Goal: Task Accomplishment & Management: Use online tool/utility

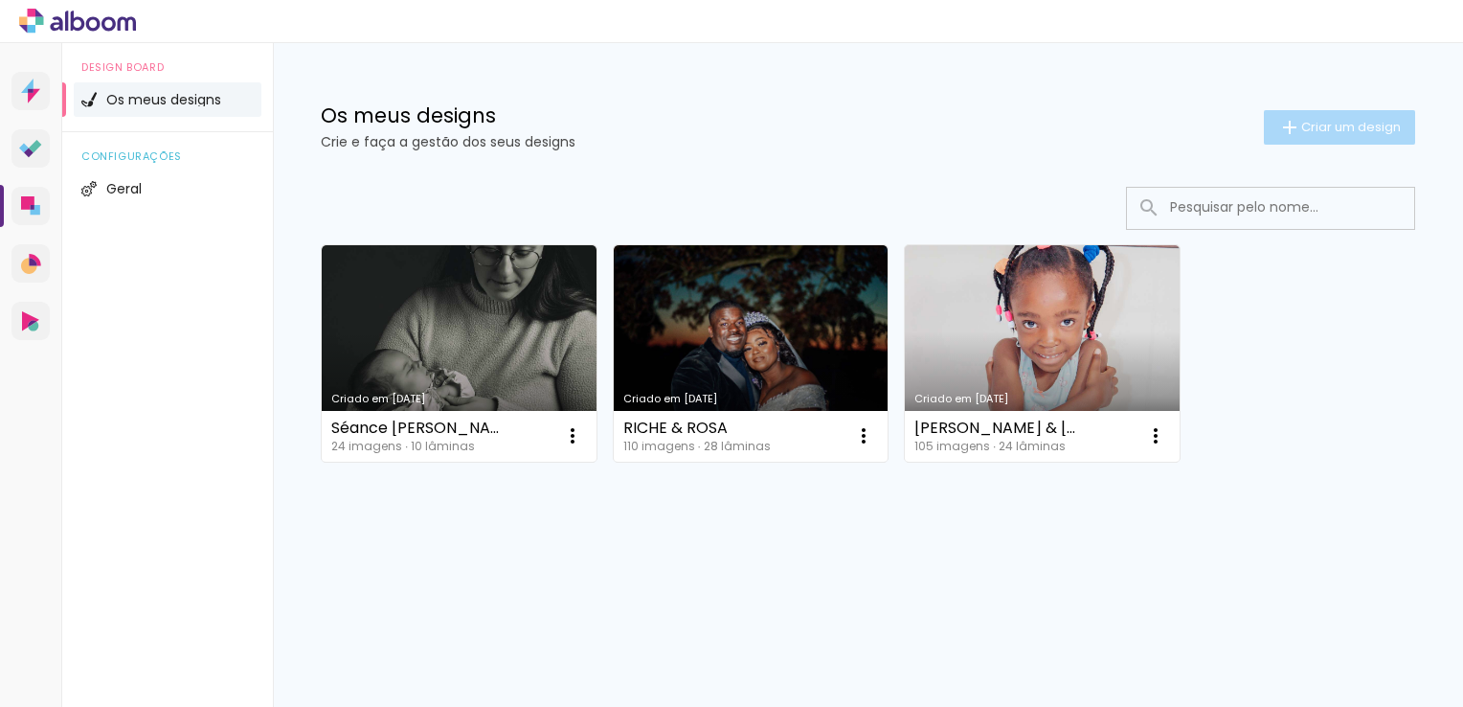
click at [1333, 130] on span "Criar um design" at bounding box center [1351, 127] width 100 height 12
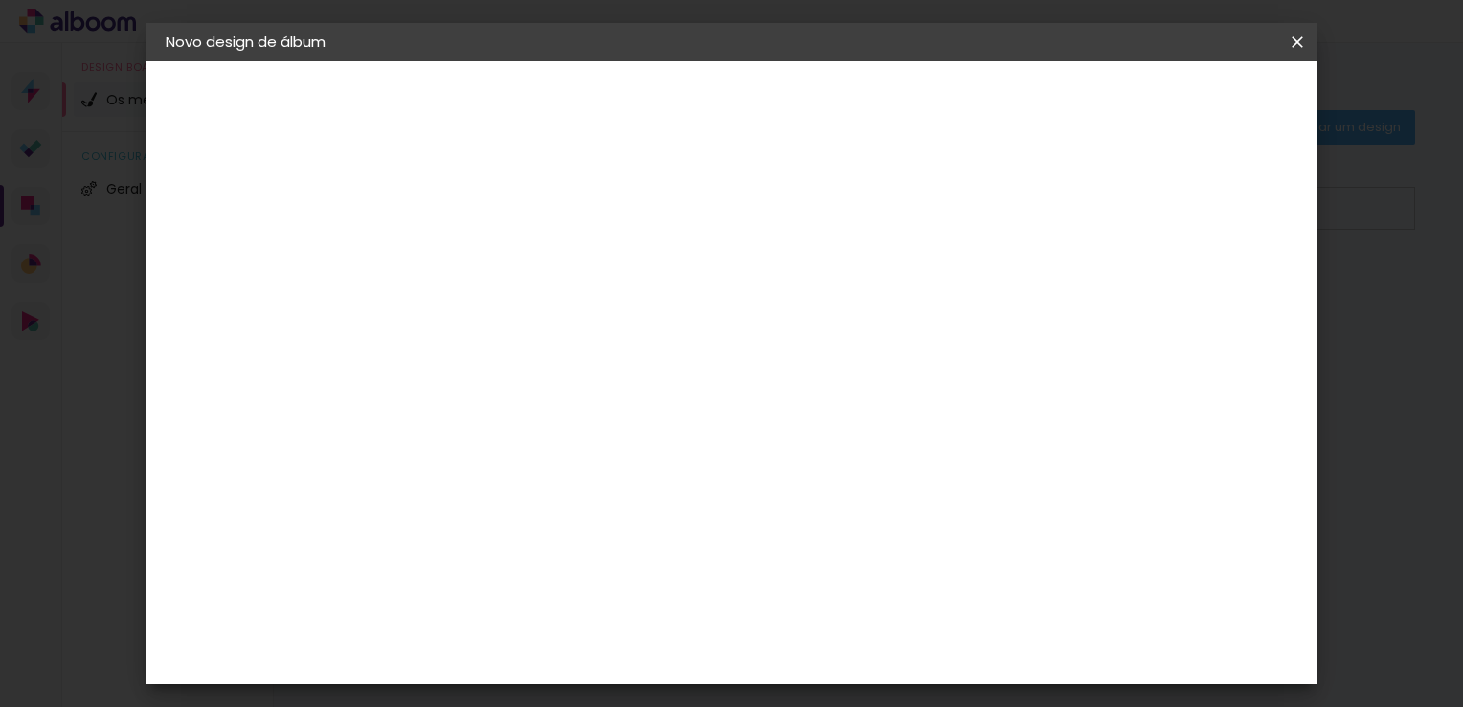
click at [479, 268] on input at bounding box center [479, 257] width 0 height 30
type input "F"
type input "[PERSON_NAME] & [PERSON_NAME]"
type paper-input "[PERSON_NAME] & [PERSON_NAME]"
click at [0, 0] on slot "Avançar" at bounding box center [0, 0] width 0 height 0
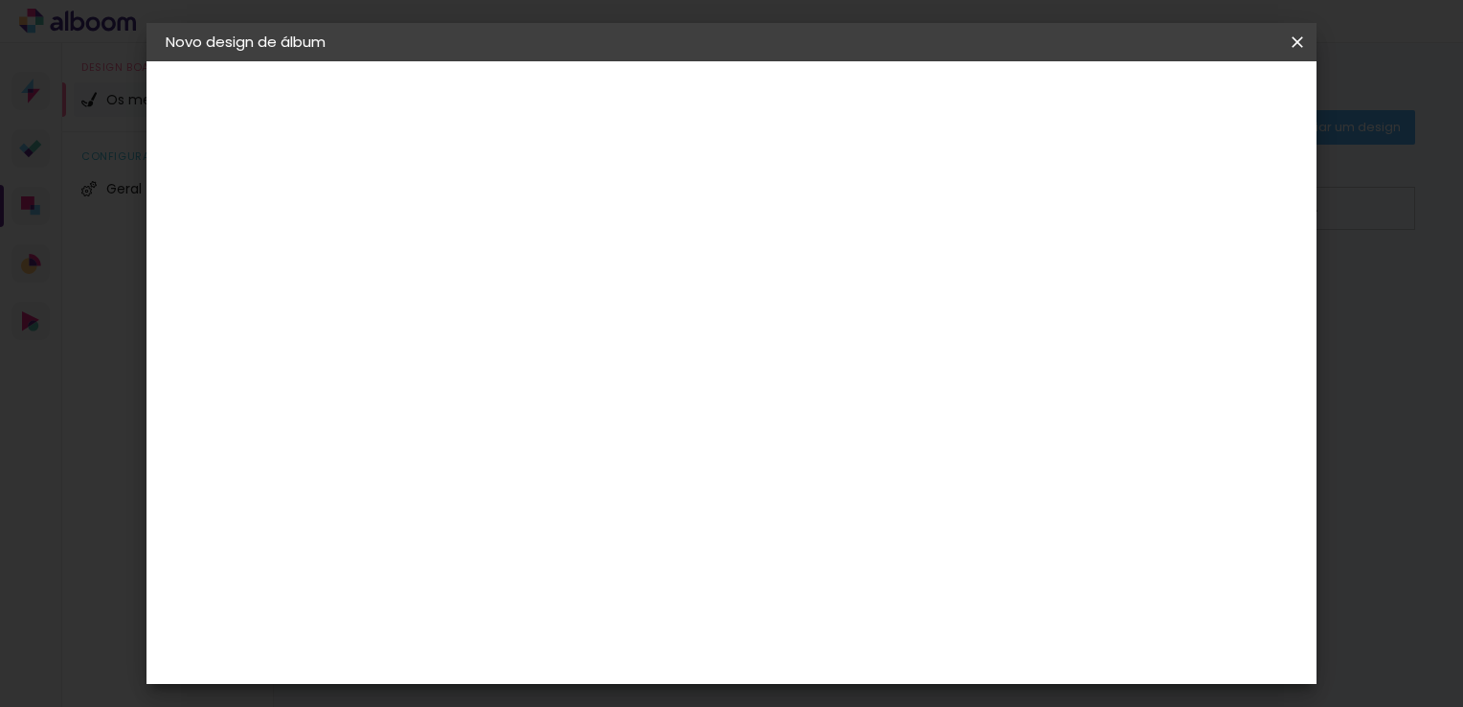
click at [548, 321] on paper-input-container "País de atuação" at bounding box center [486, 306] width 124 height 43
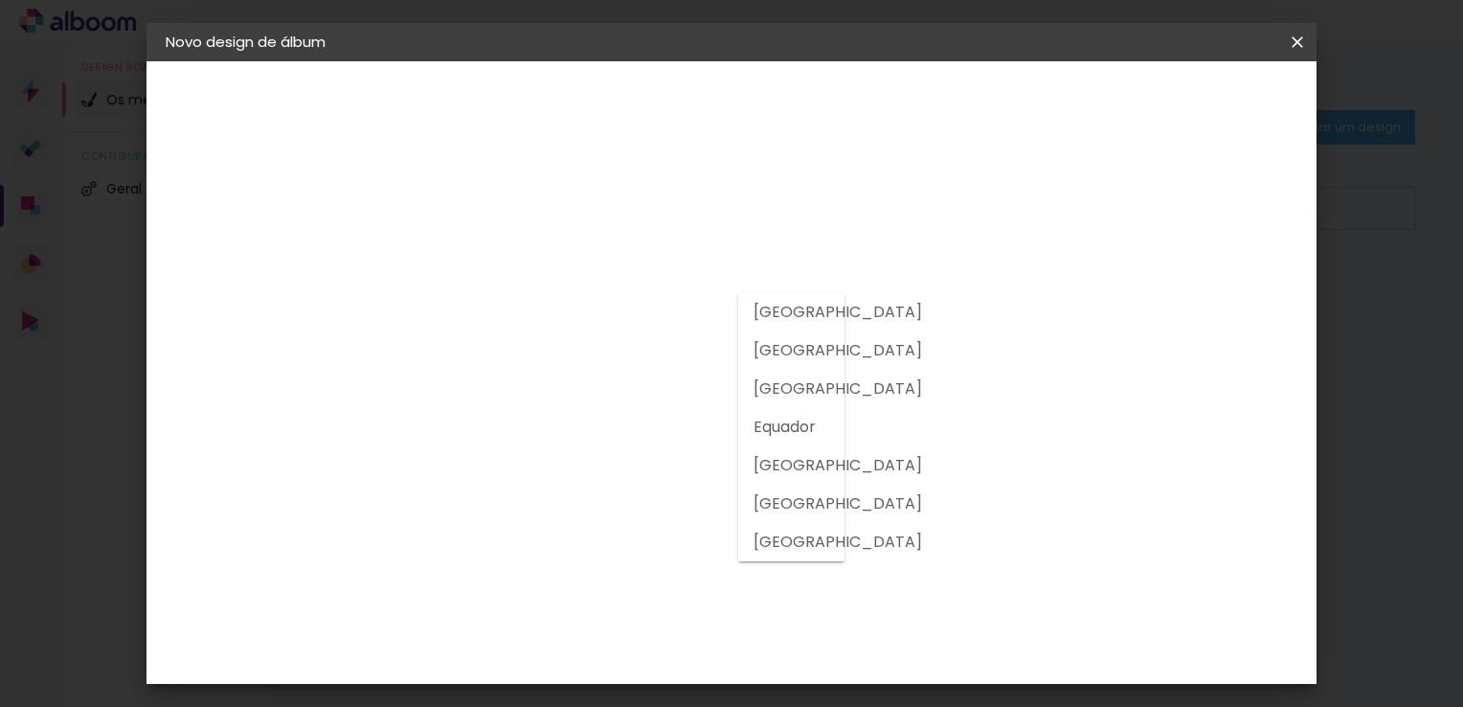
click at [0, 0] on slot "[GEOGRAPHIC_DATA]" at bounding box center [0, 0] width 0 height 0
type input "[GEOGRAPHIC_DATA]"
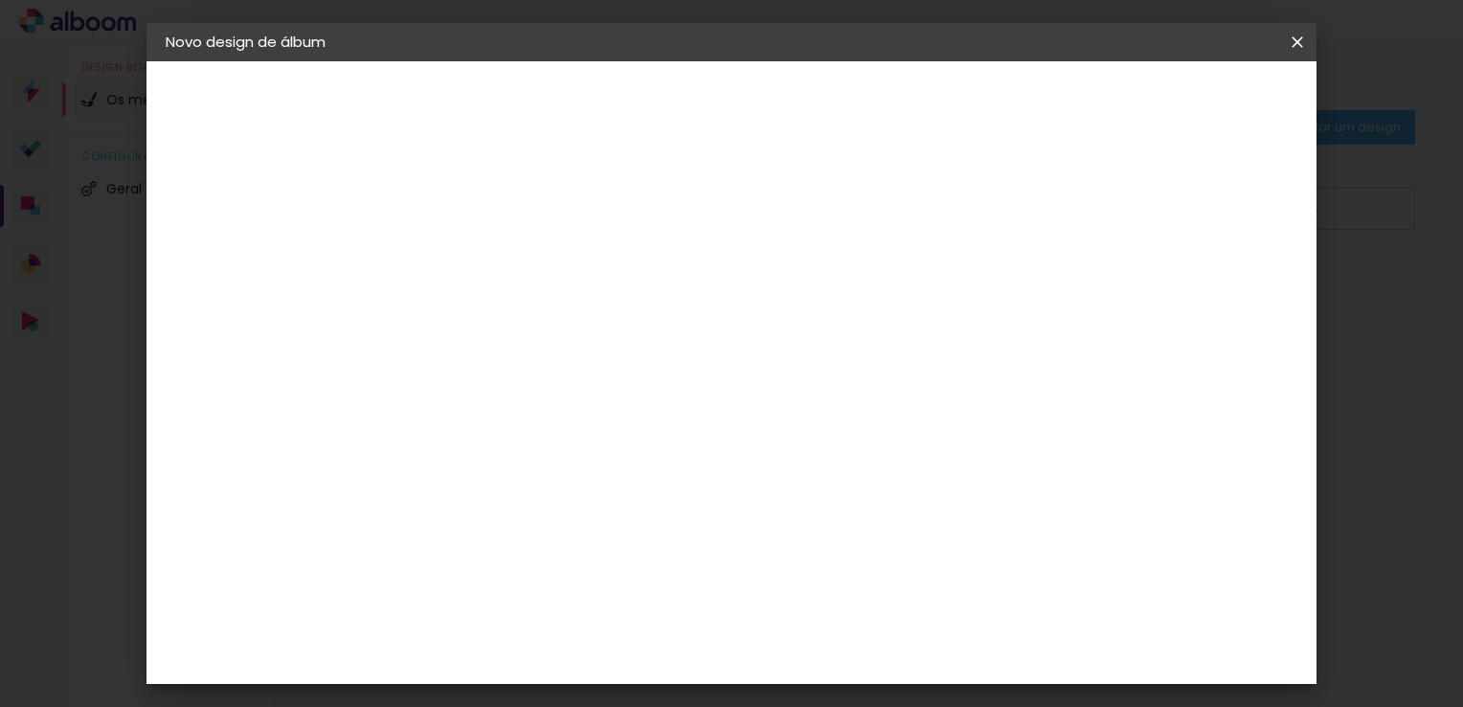
click at [592, 419] on paper-item "DreambooksPro" at bounding box center [508, 433] width 168 height 42
click at [536, 504] on div "Floricolor" at bounding box center [500, 503] width 71 height 15
click at [759, 283] on paper-item "Tamanho Livre" at bounding box center [687, 295] width 145 height 50
click at [536, 496] on div "Floricolor" at bounding box center [500, 503] width 71 height 15
click at [759, 112] on paper-button "Avançar" at bounding box center [712, 101] width 94 height 33
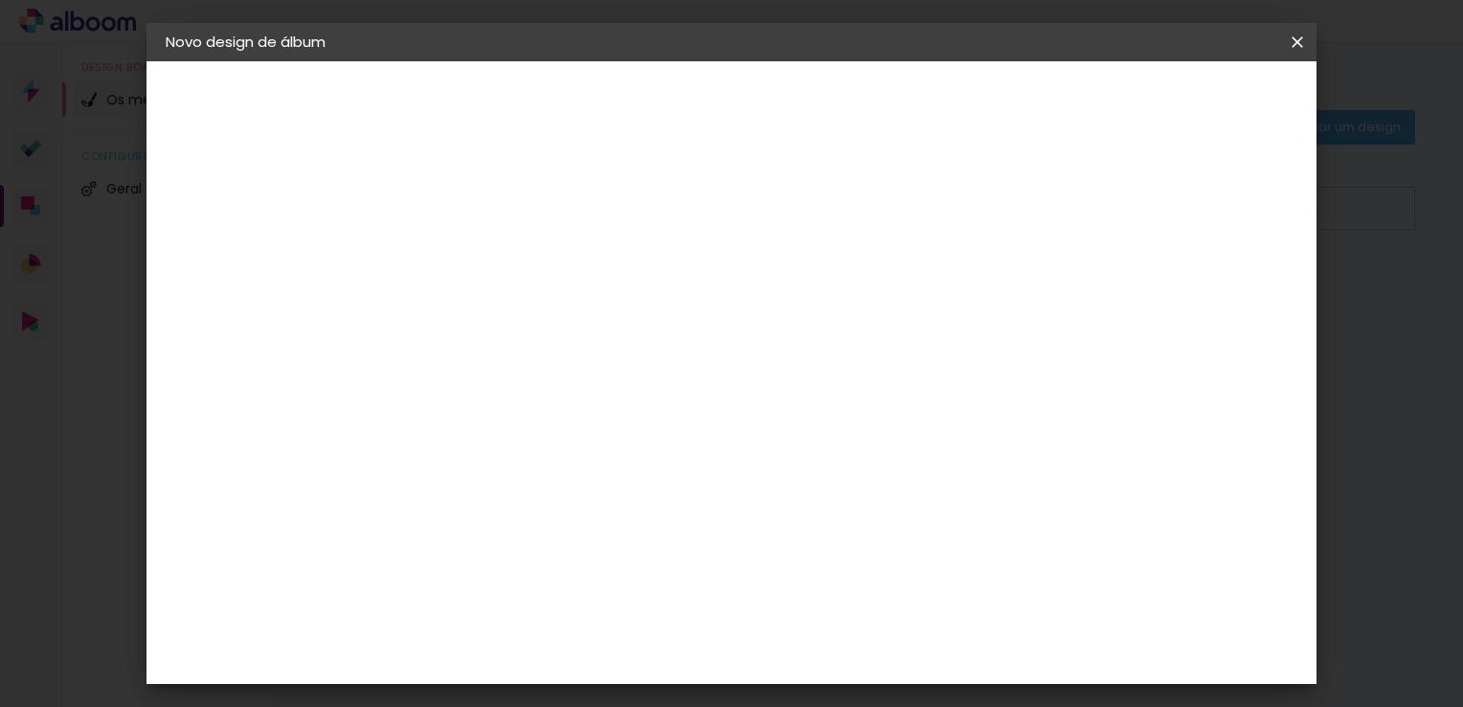
click at [553, 319] on input "text" at bounding box center [516, 334] width 75 height 30
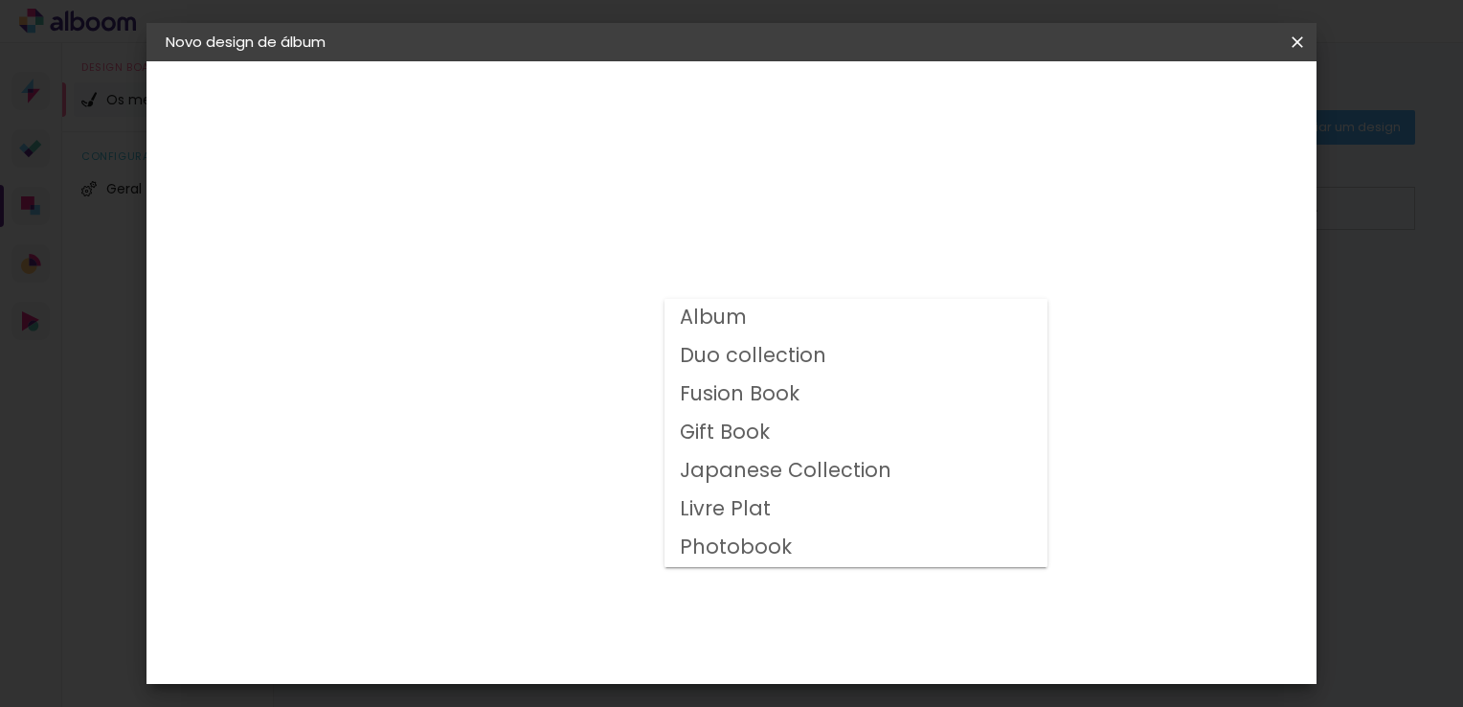
click at [774, 324] on paper-item "Album" at bounding box center [855, 318] width 383 height 38
type input "Album"
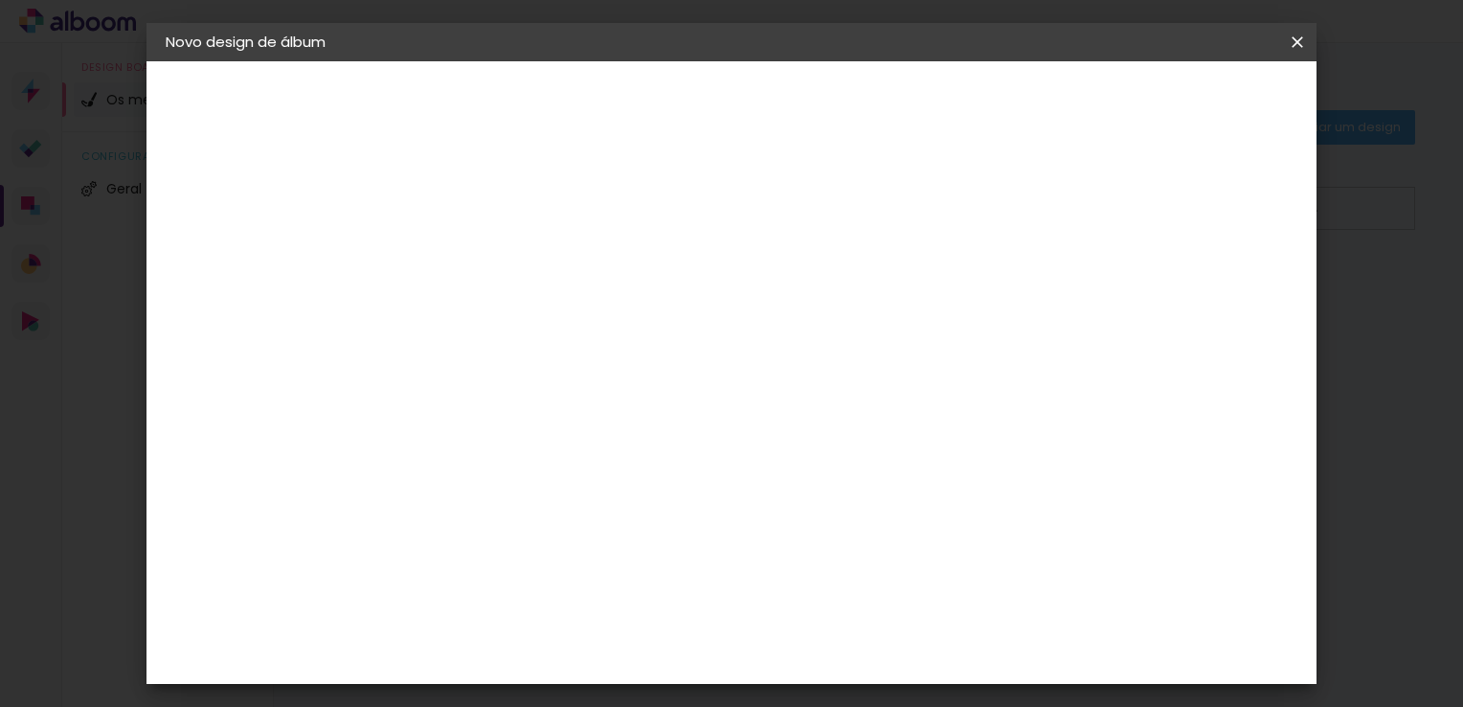
drag, startPoint x: 972, startPoint y: 279, endPoint x: 1009, endPoint y: 287, distance: 38.3
click at [608, 487] on span "30 × 30" at bounding box center [563, 506] width 89 height 39
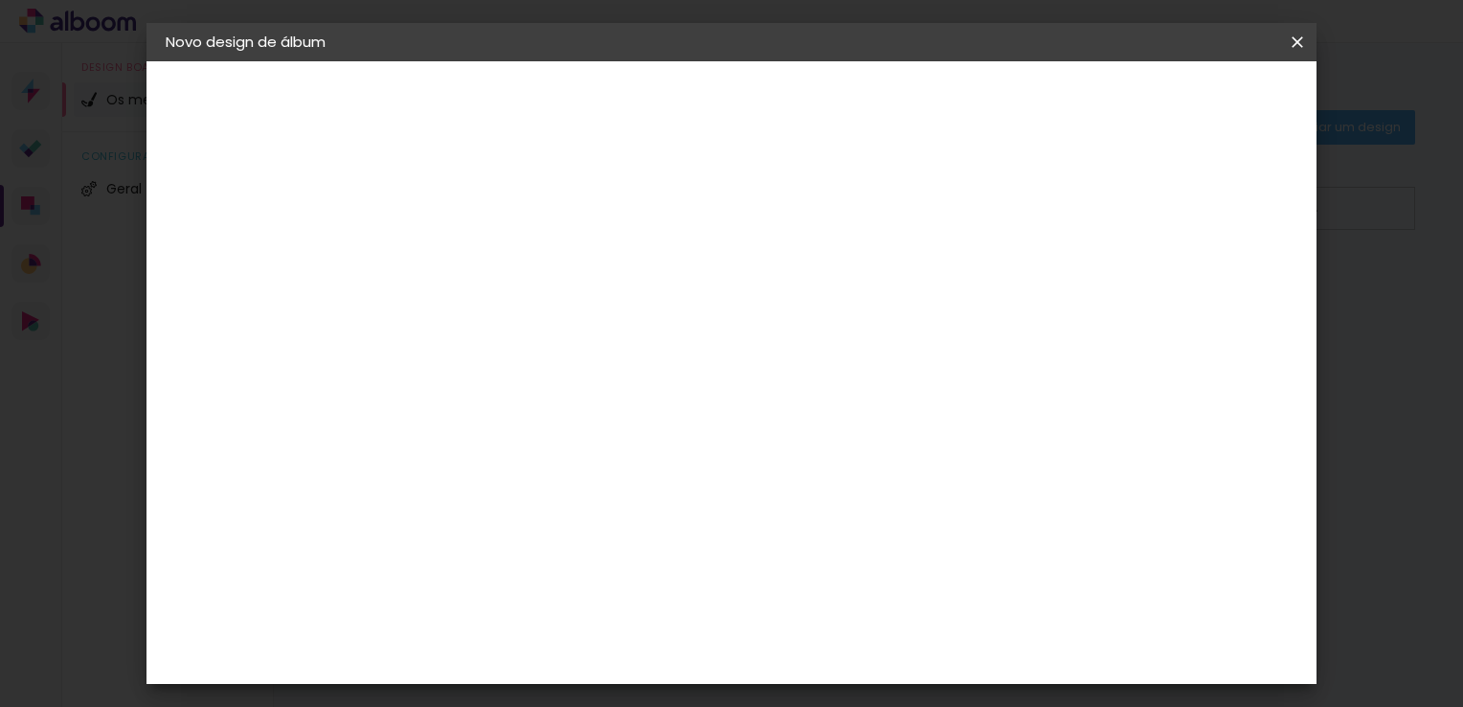
click at [791, 112] on paper-button "Avançar" at bounding box center [744, 101] width 94 height 33
click at [899, 213] on div at bounding box center [890, 206] width 17 height 17
type paper-checkbox "on"
click at [899, 213] on div at bounding box center [890, 206] width 17 height 17
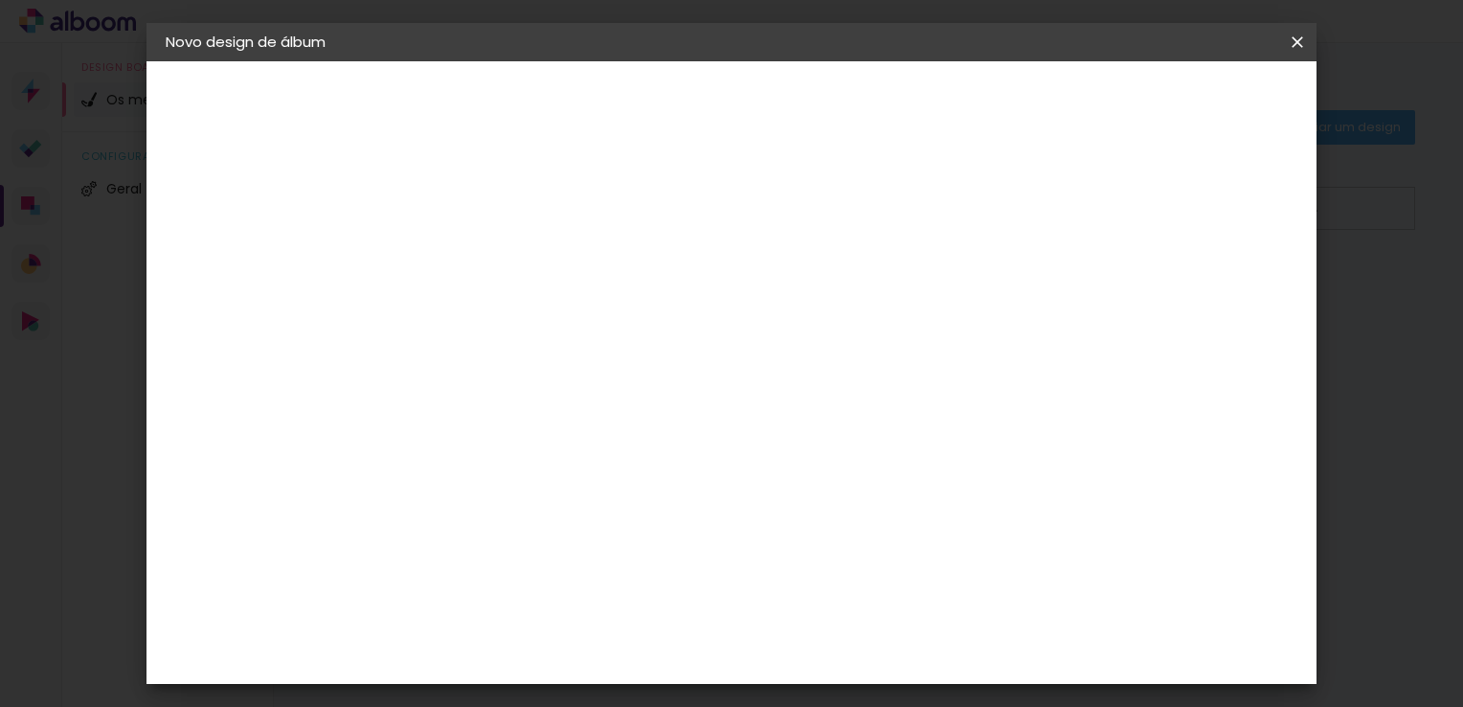
click at [899, 213] on div at bounding box center [890, 206] width 17 height 17
click at [1018, 108] on span "Iniciar design" at bounding box center [974, 101] width 87 height 13
